Goal: Information Seeking & Learning: Find specific fact

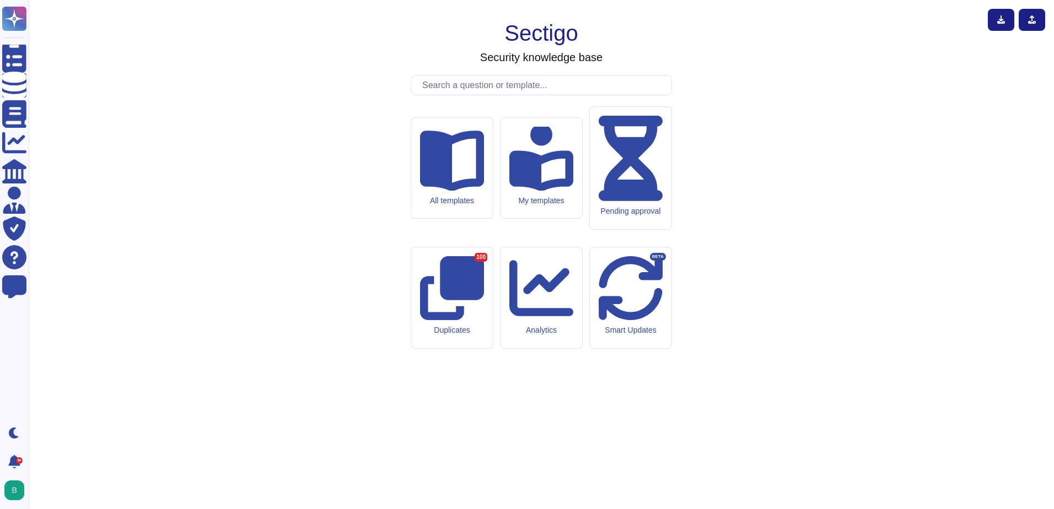
click at [536, 95] on input "text" at bounding box center [544, 85] width 255 height 19
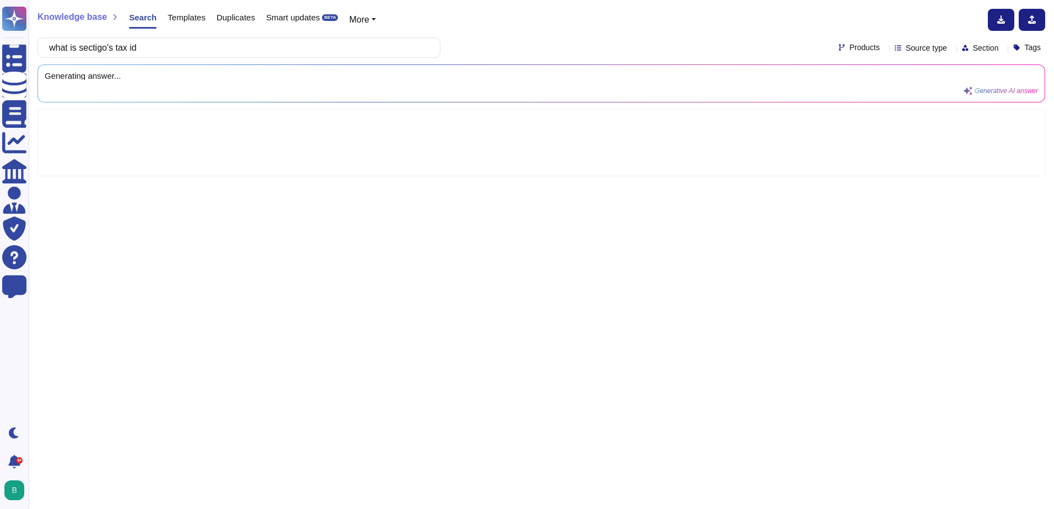
type input "what is sectigo's tax id"
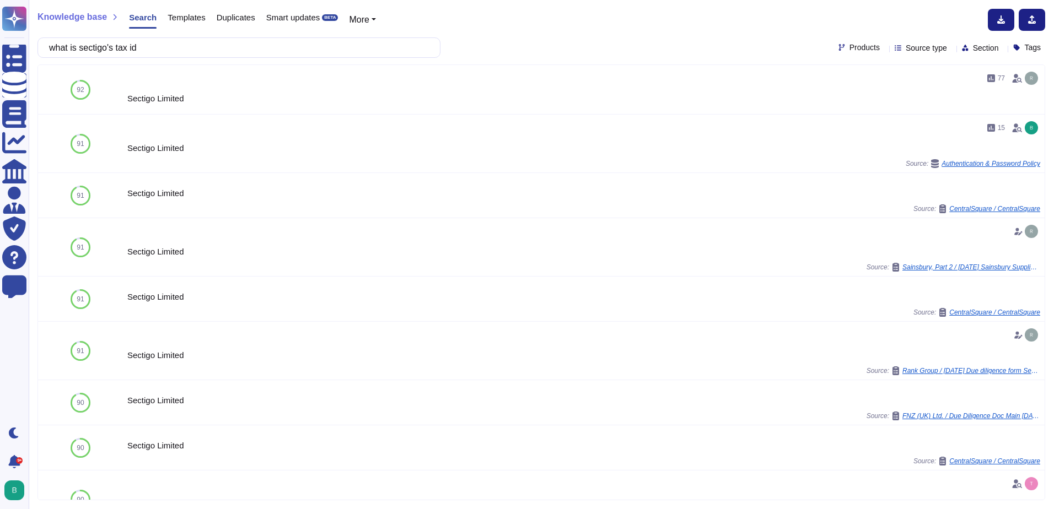
drag, startPoint x: 163, startPoint y: 45, endPoint x: 47, endPoint y: 41, distance: 115.8
click at [47, 41] on div "what is sectigo's tax id" at bounding box center [238, 47] width 403 height 20
